Goal: Task Accomplishment & Management: Complete application form

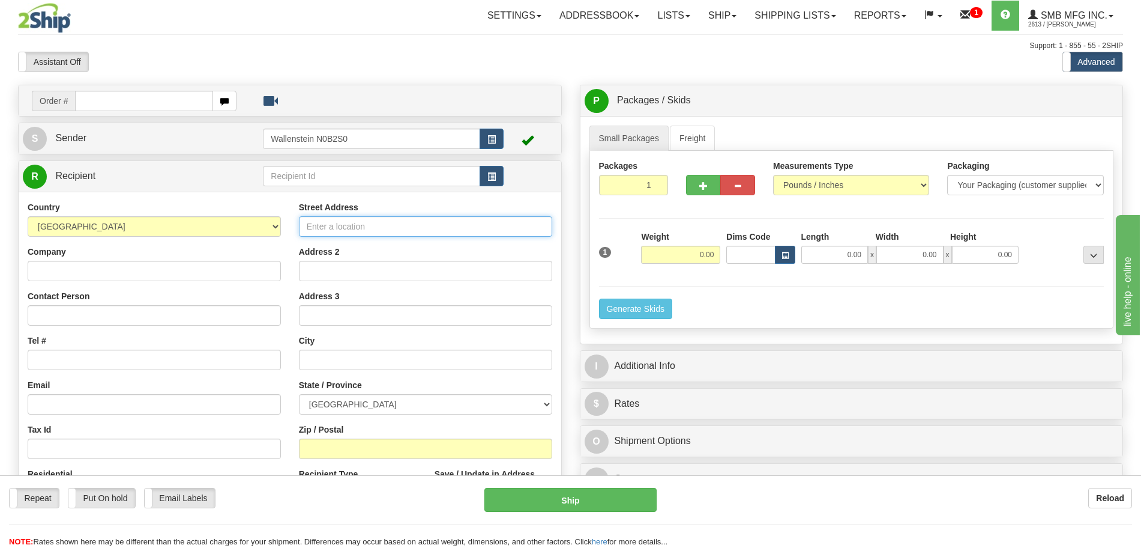
drag, startPoint x: 0, startPoint y: 0, endPoint x: 351, endPoint y: 228, distance: 418.8
click at [351, 228] on input "Street Address" at bounding box center [425, 226] width 253 height 20
paste input "850 CANADA GAMES WAY"
type input "850 CANADA GAMES WAY"
click at [308, 407] on select "[GEOGRAPHIC_DATA] [GEOGRAPHIC_DATA] [GEOGRAPHIC_DATA] [GEOGRAPHIC_DATA] [GEOGRA…" at bounding box center [425, 404] width 253 height 20
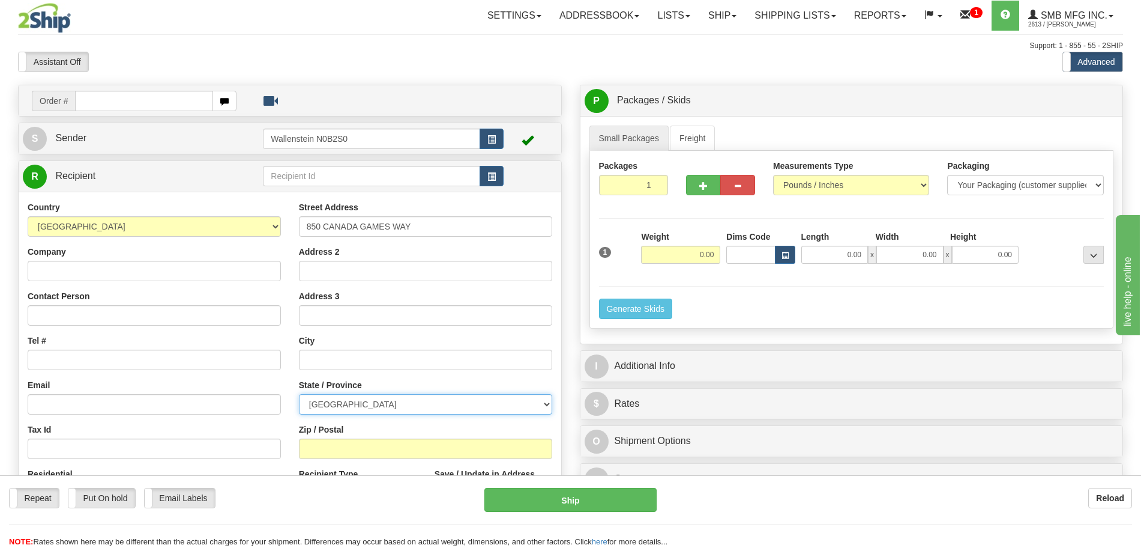
click at [308, 405] on select "[GEOGRAPHIC_DATA] [GEOGRAPHIC_DATA] [GEOGRAPHIC_DATA] [GEOGRAPHIC_DATA] [GEOGRA…" at bounding box center [425, 404] width 253 height 20
select select "BC"
click at [307, 401] on select "[GEOGRAPHIC_DATA] [GEOGRAPHIC_DATA] [GEOGRAPHIC_DATA] [GEOGRAPHIC_DATA] [GEOGRA…" at bounding box center [425, 404] width 253 height 20
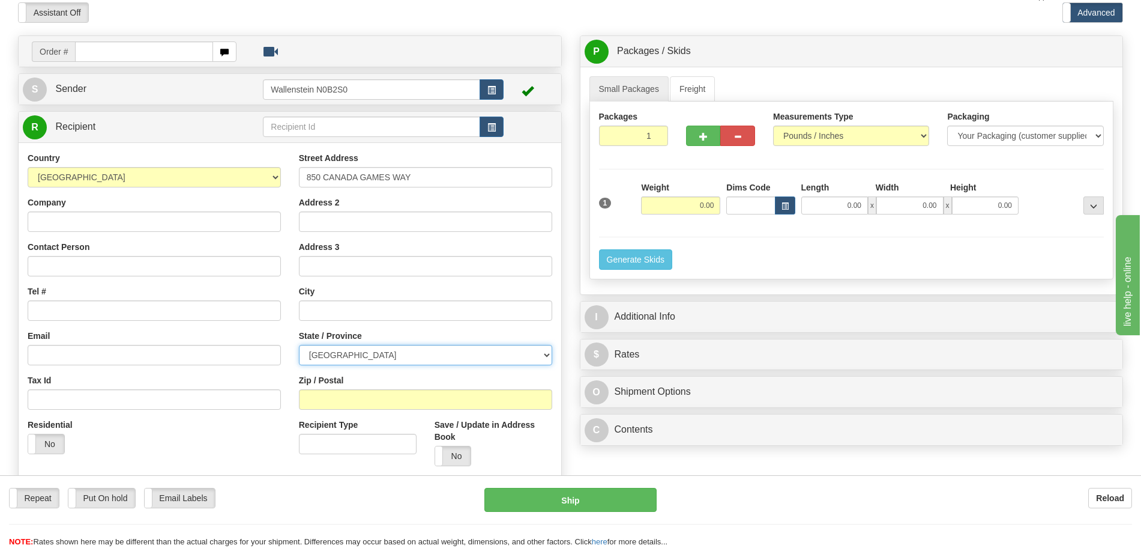
scroll to position [75, 0]
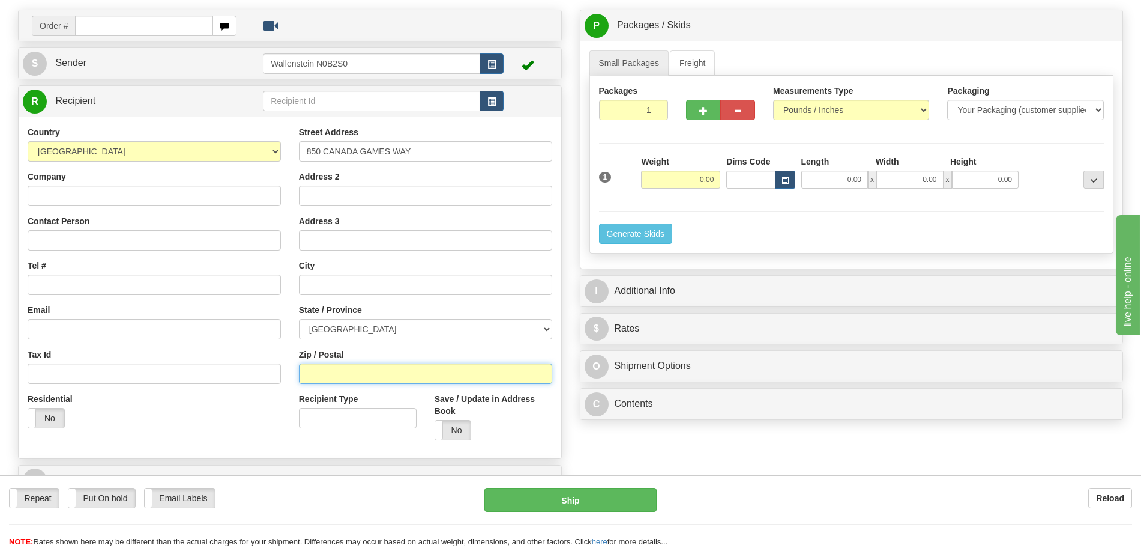
click at [385, 364] on input "Zip / Postal" at bounding box center [425, 373] width 253 height 20
paste input "Prince [PERSON_NAME],"
type input "Prince [PERSON_NAME]"
drag, startPoint x: 381, startPoint y: 377, endPoint x: 327, endPoint y: 367, distance: 54.9
click at [246, 351] on div "Country [GEOGRAPHIC_DATA] [GEOGRAPHIC_DATA] [GEOGRAPHIC_DATA] [GEOGRAPHIC_DATA]…" at bounding box center [290, 287] width 543 height 323
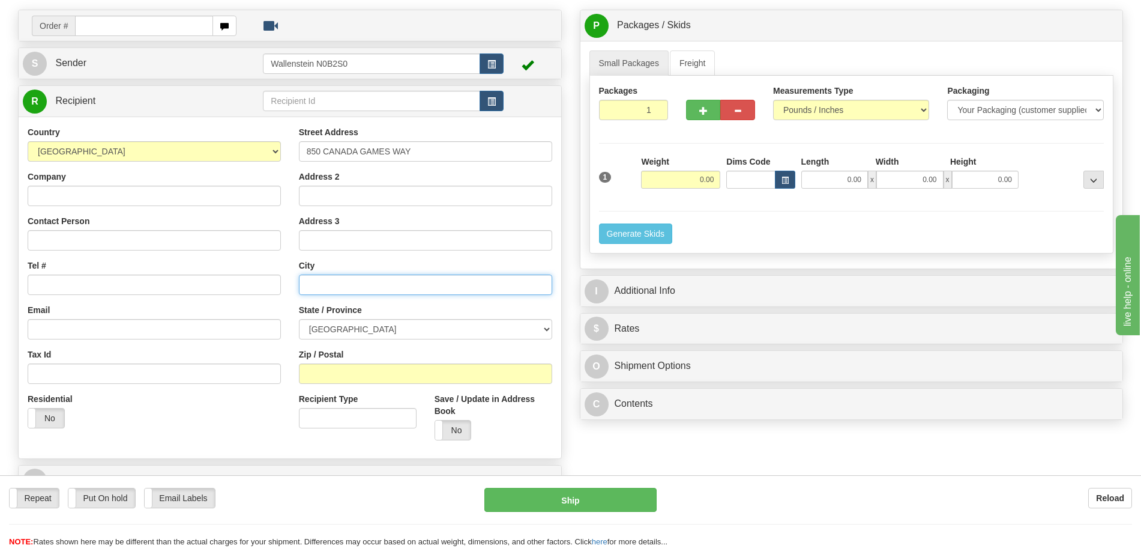
click at [347, 289] on input "text" at bounding box center [425, 284] width 253 height 20
paste input "Prince [PERSON_NAME]"
type input "Prince [PERSON_NAME]"
drag, startPoint x: 342, startPoint y: 393, endPoint x: 340, endPoint y: 382, distance: 11.7
click at [342, 393] on label "Recipient Type" at bounding box center [328, 399] width 59 height 12
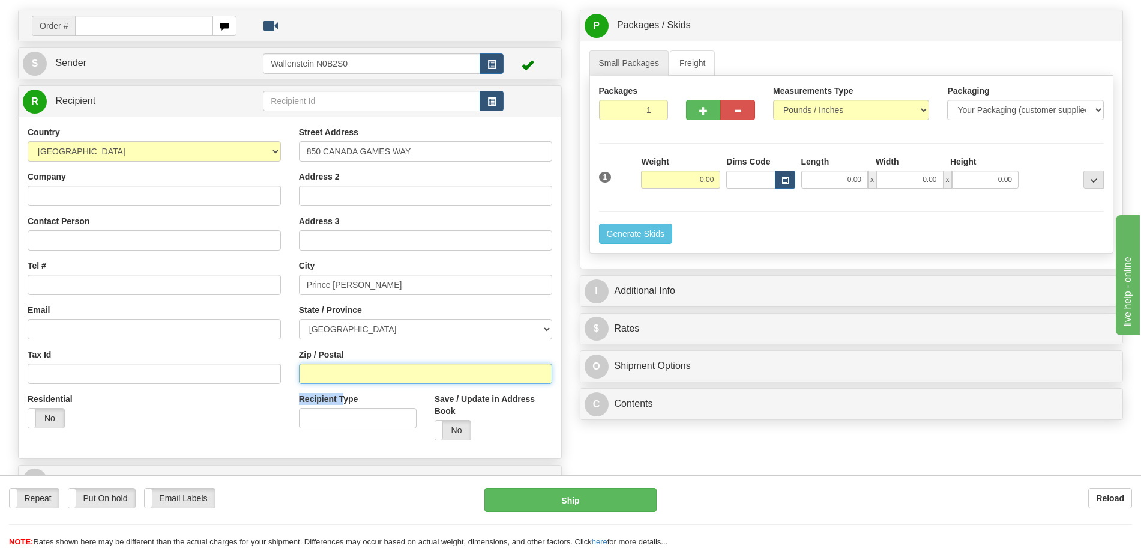
click at [339, 380] on input "Zip / Postal" at bounding box center [425, 373] width 253 height 20
paste input "V2L 5T6"
type input "V2L 5T6"
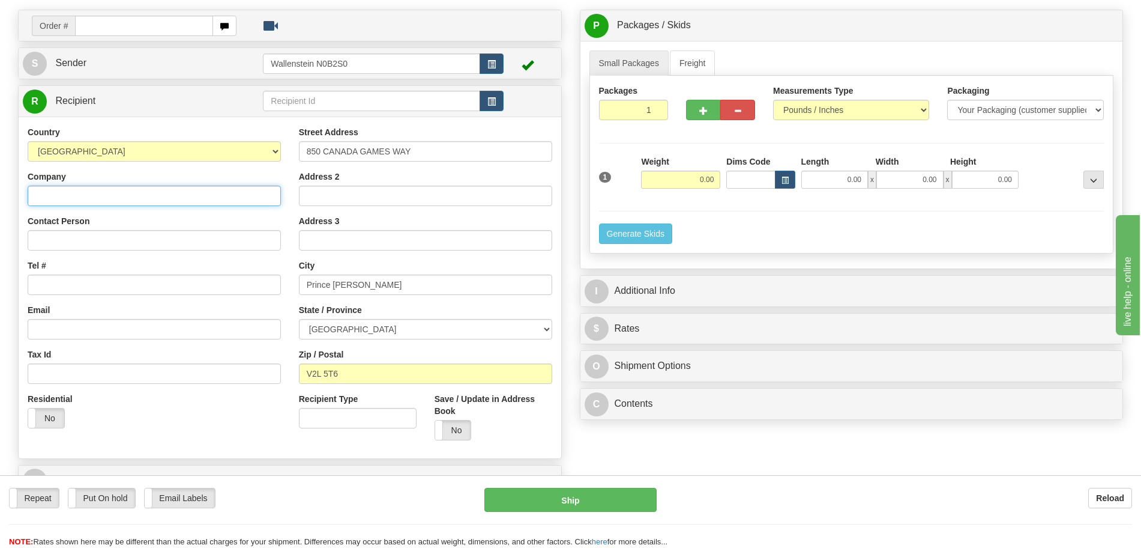
click at [158, 192] on input "Company" at bounding box center [154, 196] width 253 height 20
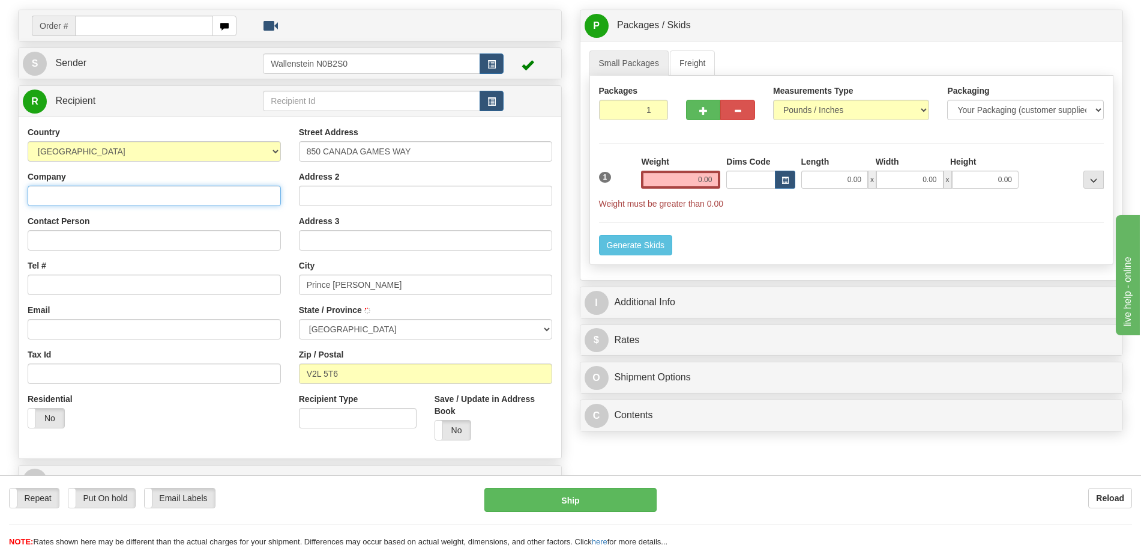
type input "PRINCE [PERSON_NAME]"
type input "Test do not Ship"
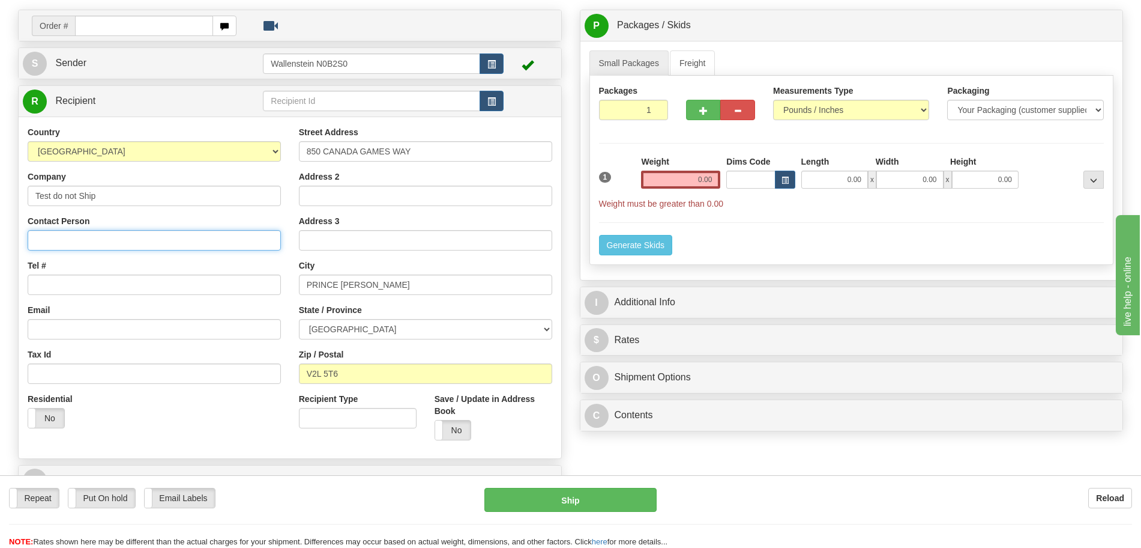
click at [135, 249] on input "Contact Person" at bounding box center [154, 240] width 253 height 20
type input "Test do not Ship"
click at [127, 294] on input "Tel #" at bounding box center [154, 284] width 253 height 20
type input "[PHONE_NUMBER]"
drag, startPoint x: 669, startPoint y: 179, endPoint x: 726, endPoint y: 165, distance: 58.8
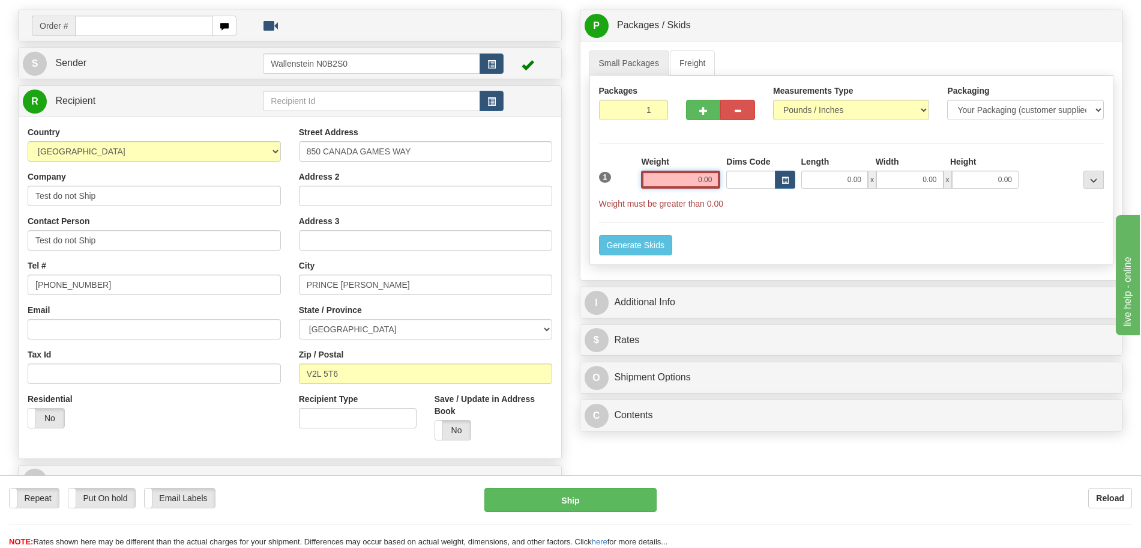
click at [726, 165] on div "1 Weight 0.00 Dims Code 0.00" at bounding box center [852, 183] width 512 height 54
click button "Delete" at bounding box center [0, 0] width 0 height 0
type input "1.00"
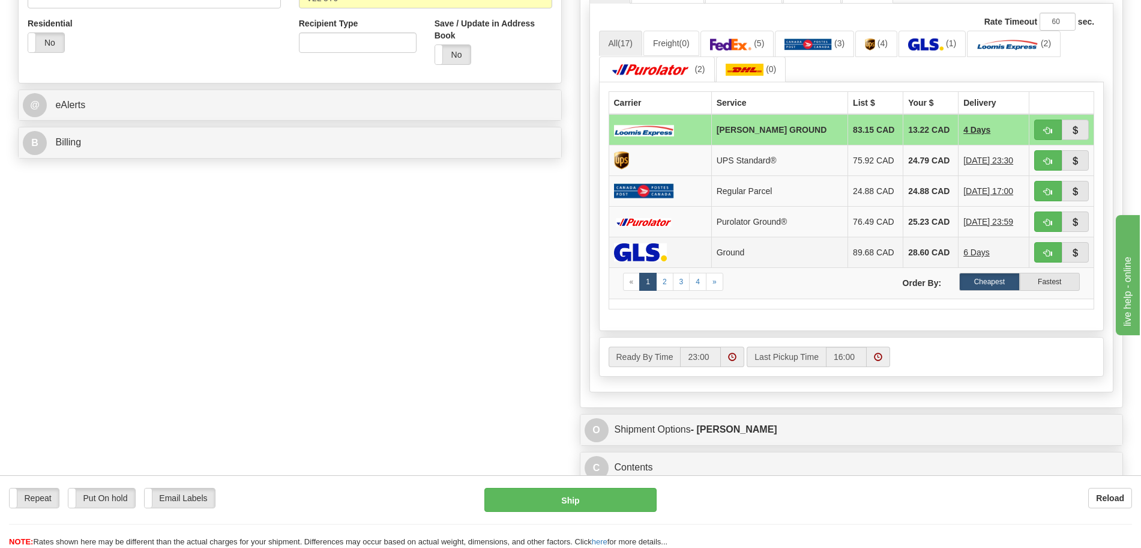
scroll to position [375, 0]
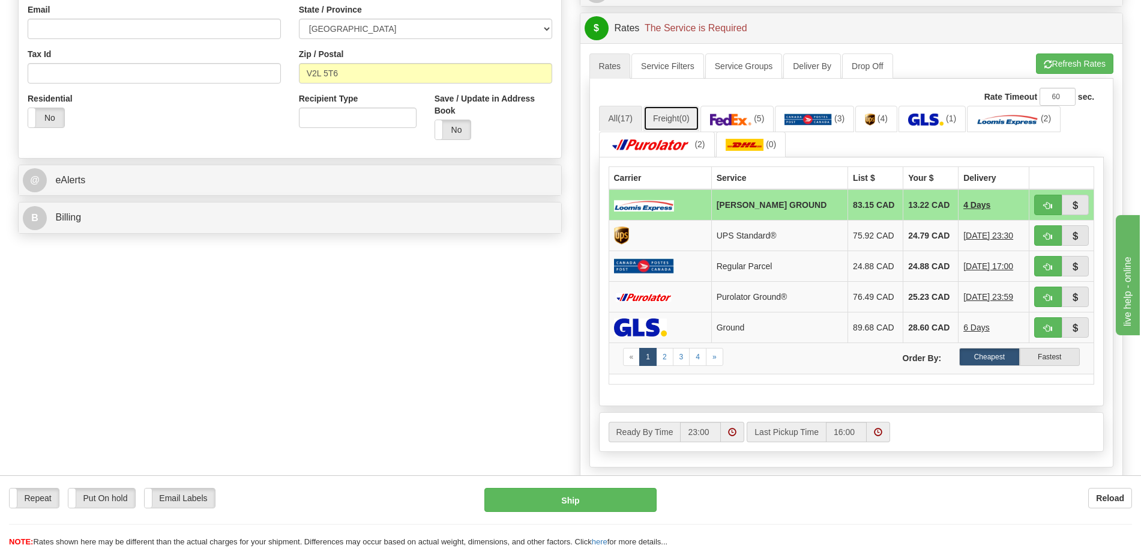
click at [668, 116] on link "Freight (0)" at bounding box center [672, 118] width 56 height 25
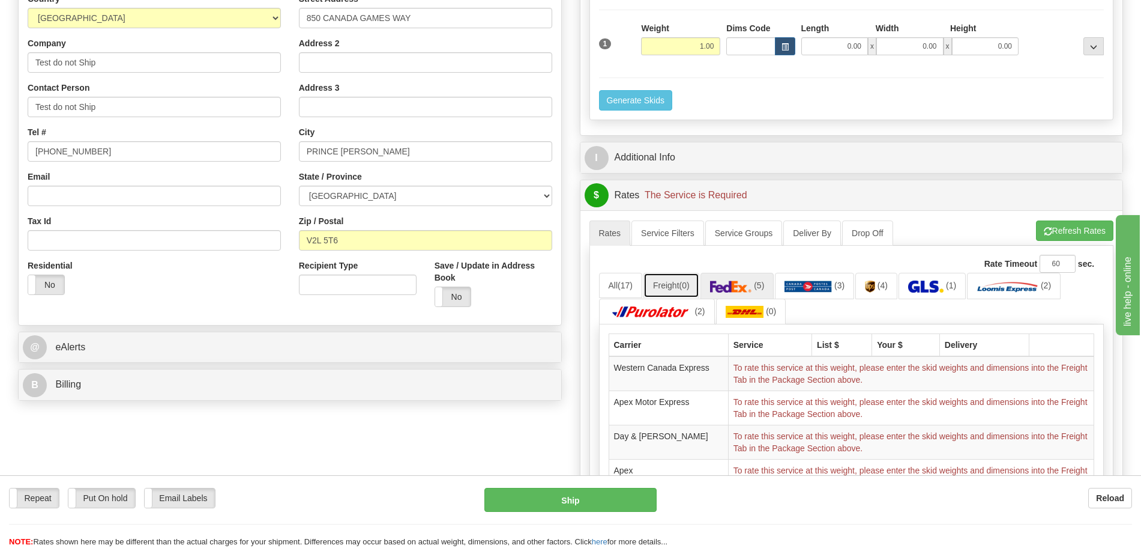
scroll to position [150, 0]
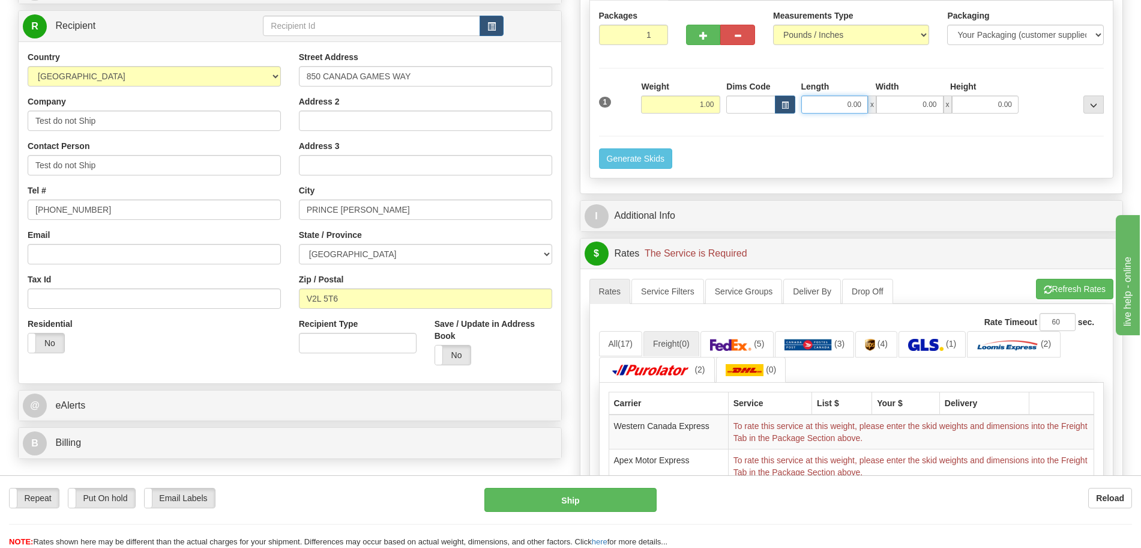
drag, startPoint x: 834, startPoint y: 97, endPoint x: 896, endPoint y: 94, distance: 62.5
click at [896, 94] on div "Length Width Height 0.00 x 0.00 x 0.00" at bounding box center [911, 96] width 224 height 33
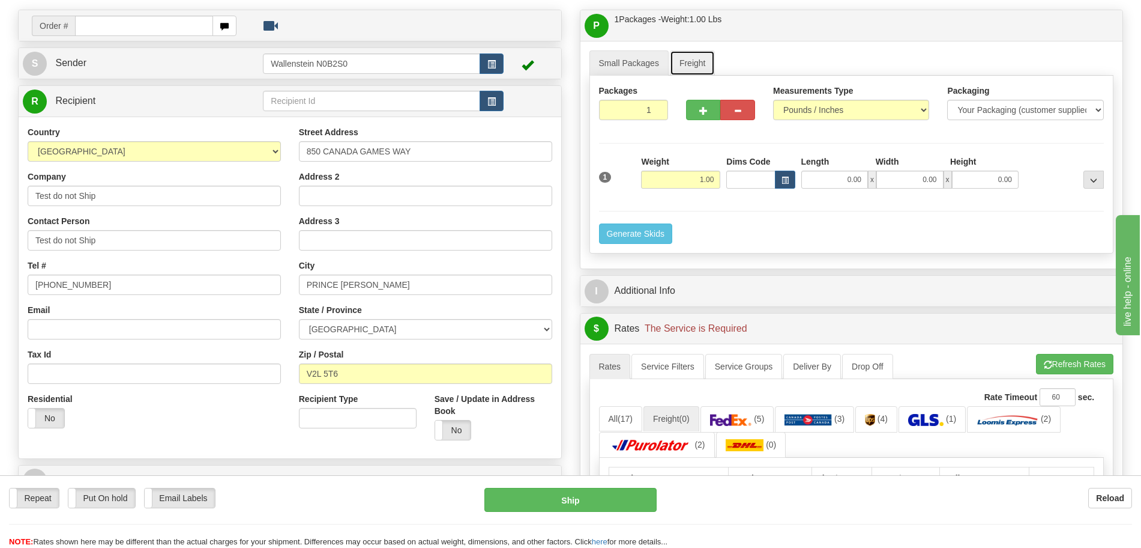
drag, startPoint x: 688, startPoint y: 68, endPoint x: 696, endPoint y: 71, distance: 8.9
click at [686, 68] on link "Freight" at bounding box center [693, 62] width 46 height 25
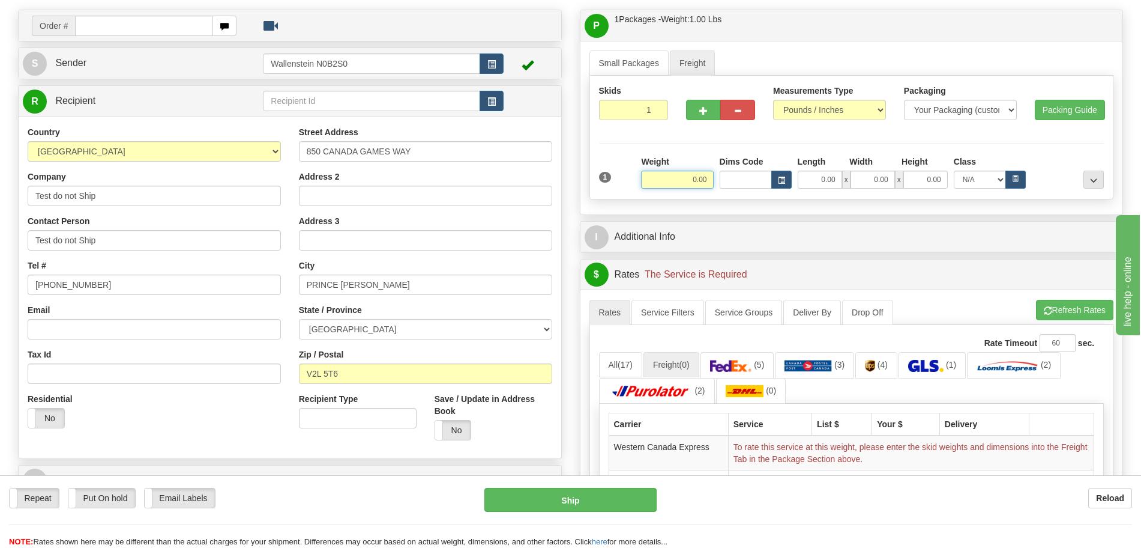
drag, startPoint x: 654, startPoint y: 179, endPoint x: 742, endPoint y: 171, distance: 88.1
click at [742, 180] on div "Weight 0.00 Dims Code Length Width" at bounding box center [872, 172] width 469 height 33
type input "1.00"
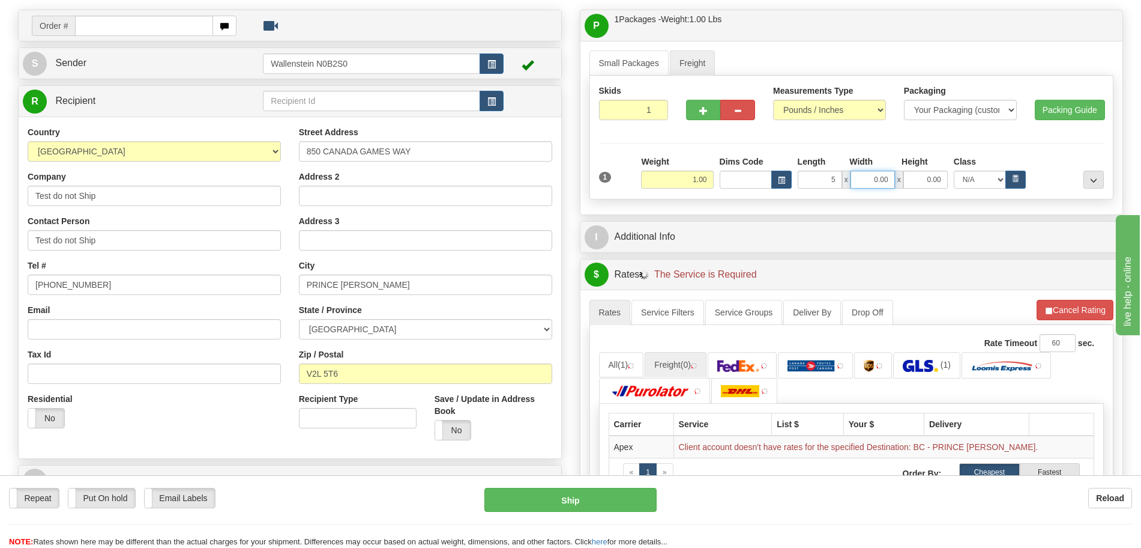
type input "5.00"
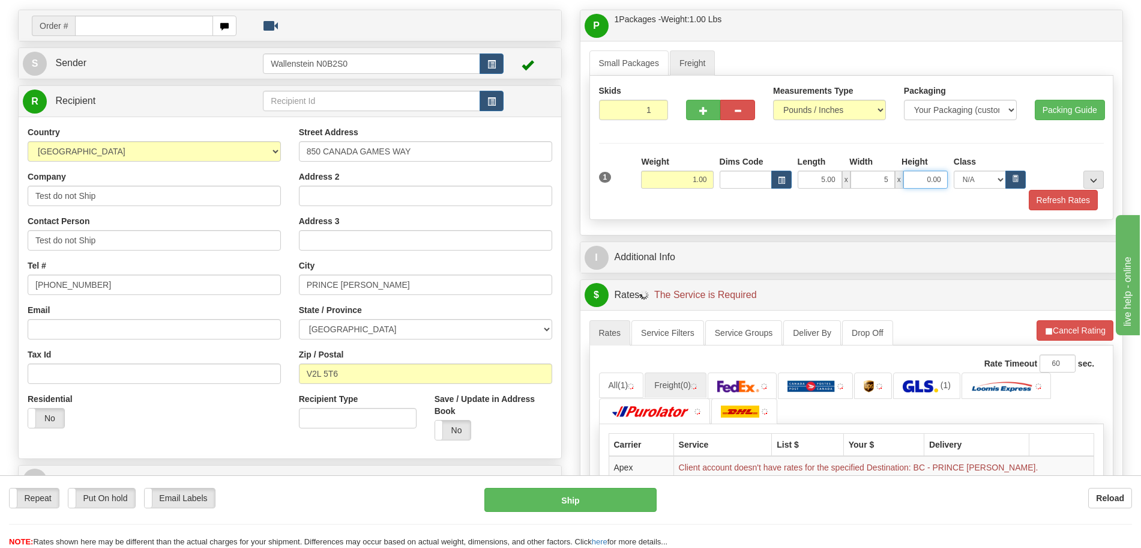
type input "5.00"
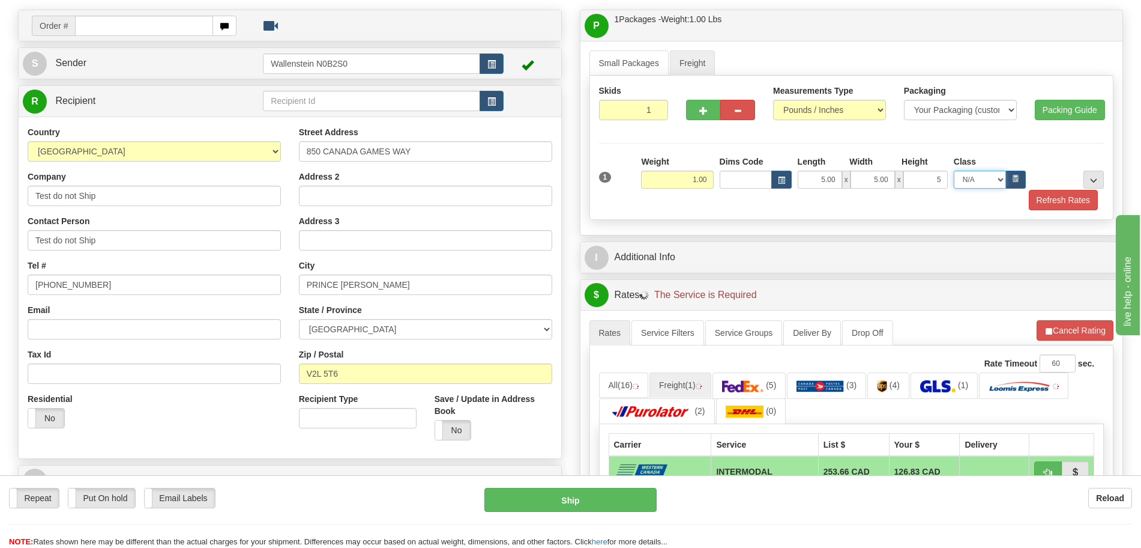
type input "5.00"
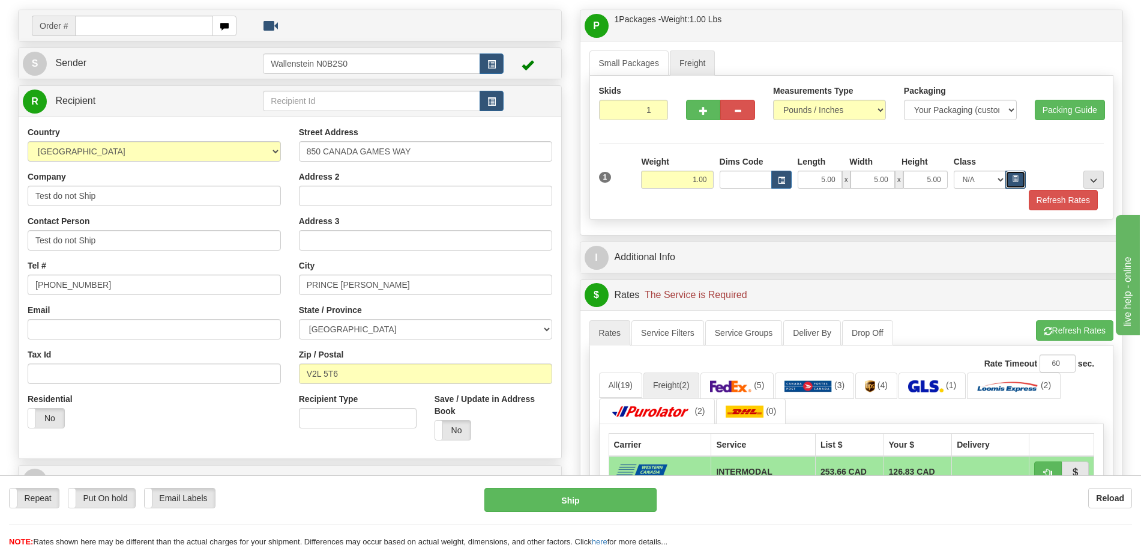
click at [1009, 180] on button "button" at bounding box center [1016, 180] width 20 height 18
select select "85.0"
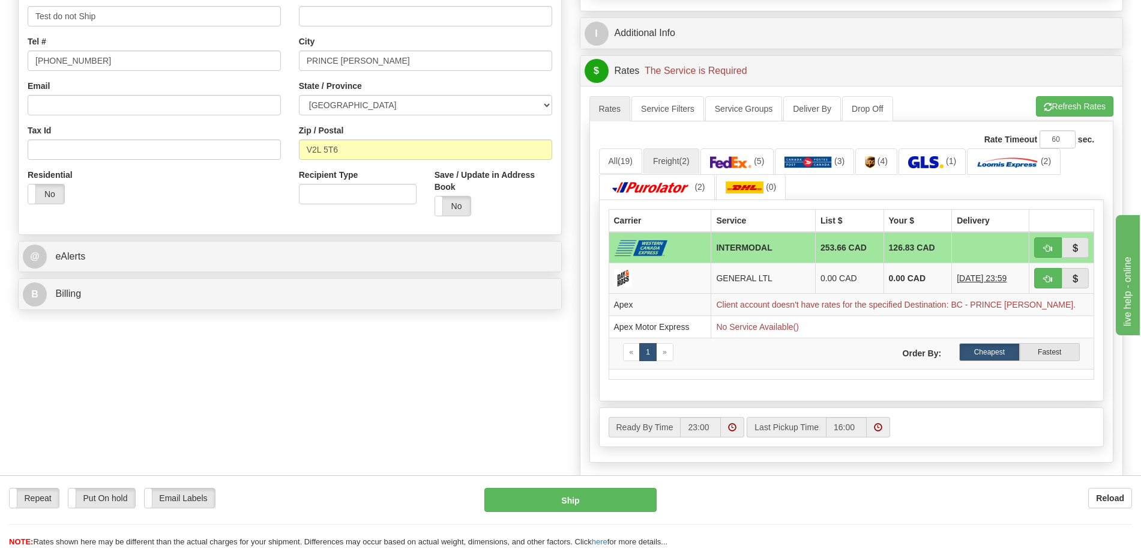
scroll to position [300, 0]
